Goal: Task Accomplishment & Management: Use online tool/utility

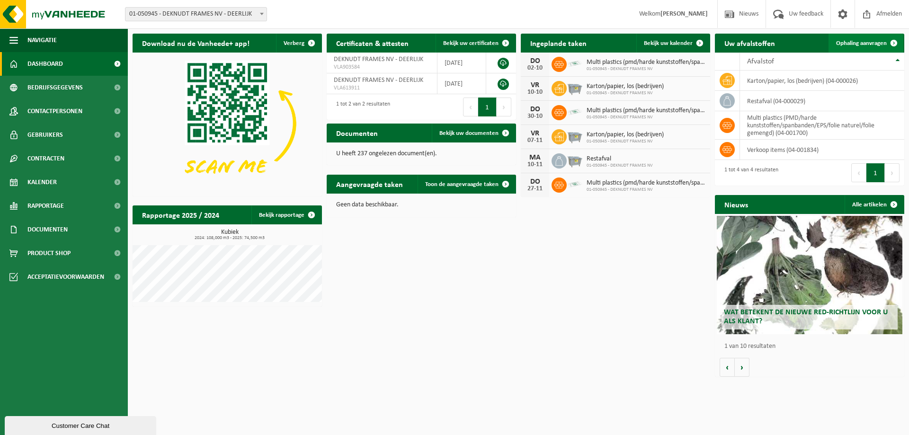
click at [846, 39] on link "Ophaling aanvragen" at bounding box center [865, 43] width 75 height 19
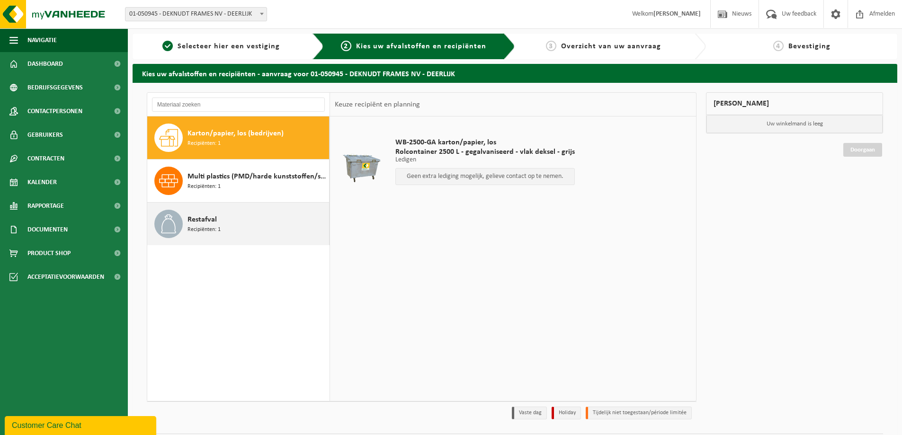
click at [195, 223] on span "Restafval" at bounding box center [201, 219] width 29 height 11
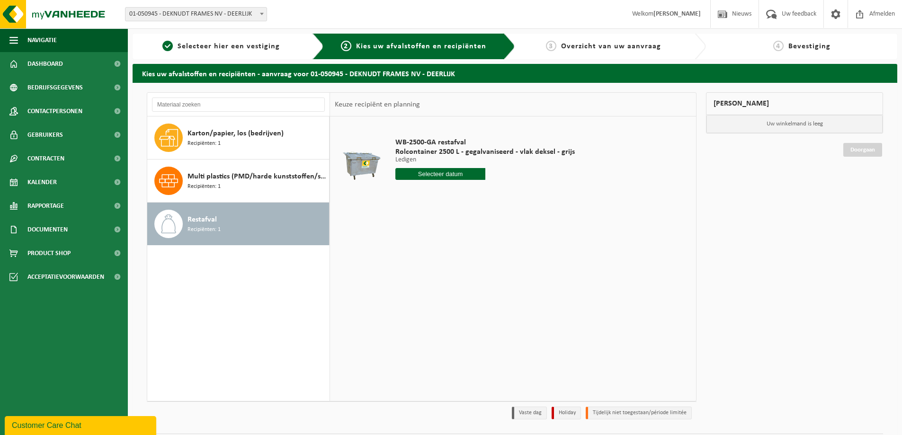
click at [437, 172] on input "text" at bounding box center [440, 174] width 90 height 12
click at [405, 268] on div "22" at bounding box center [404, 273] width 17 height 15
type input "Van 2025-09-22"
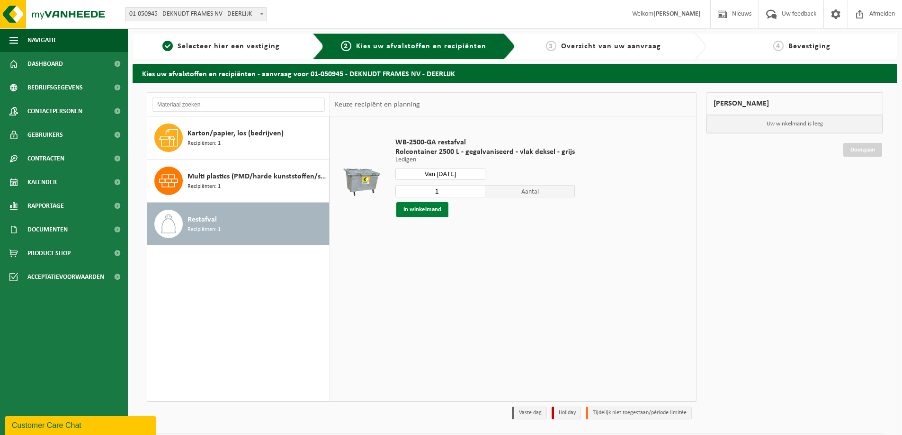
click at [428, 213] on button "In winkelmand" at bounding box center [422, 209] width 52 height 15
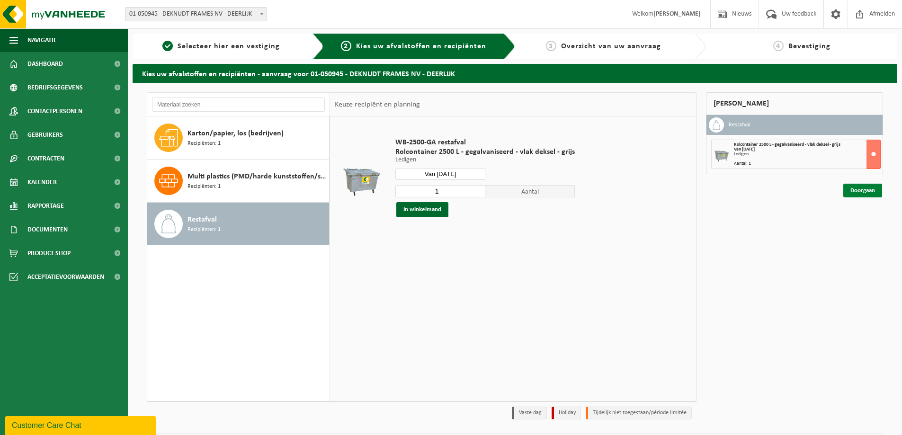
click at [854, 188] on link "Doorgaan" at bounding box center [862, 191] width 39 height 14
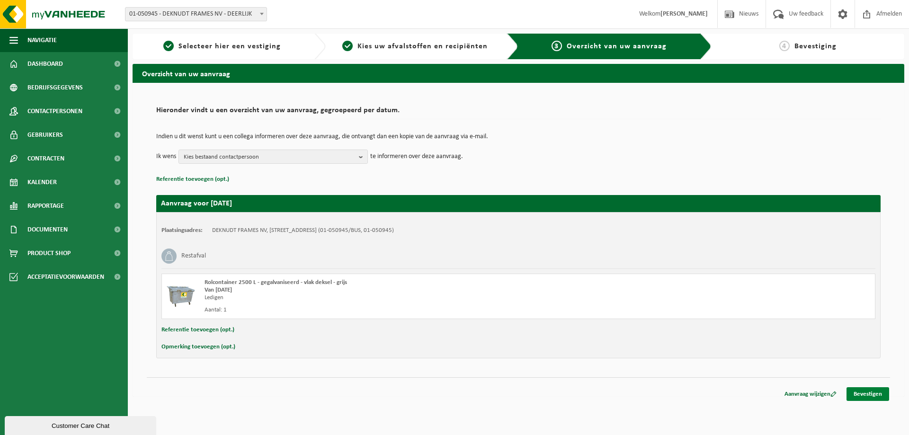
click at [866, 390] on link "Bevestigen" at bounding box center [867, 394] width 43 height 14
